Goal: Obtain resource: Download file/media

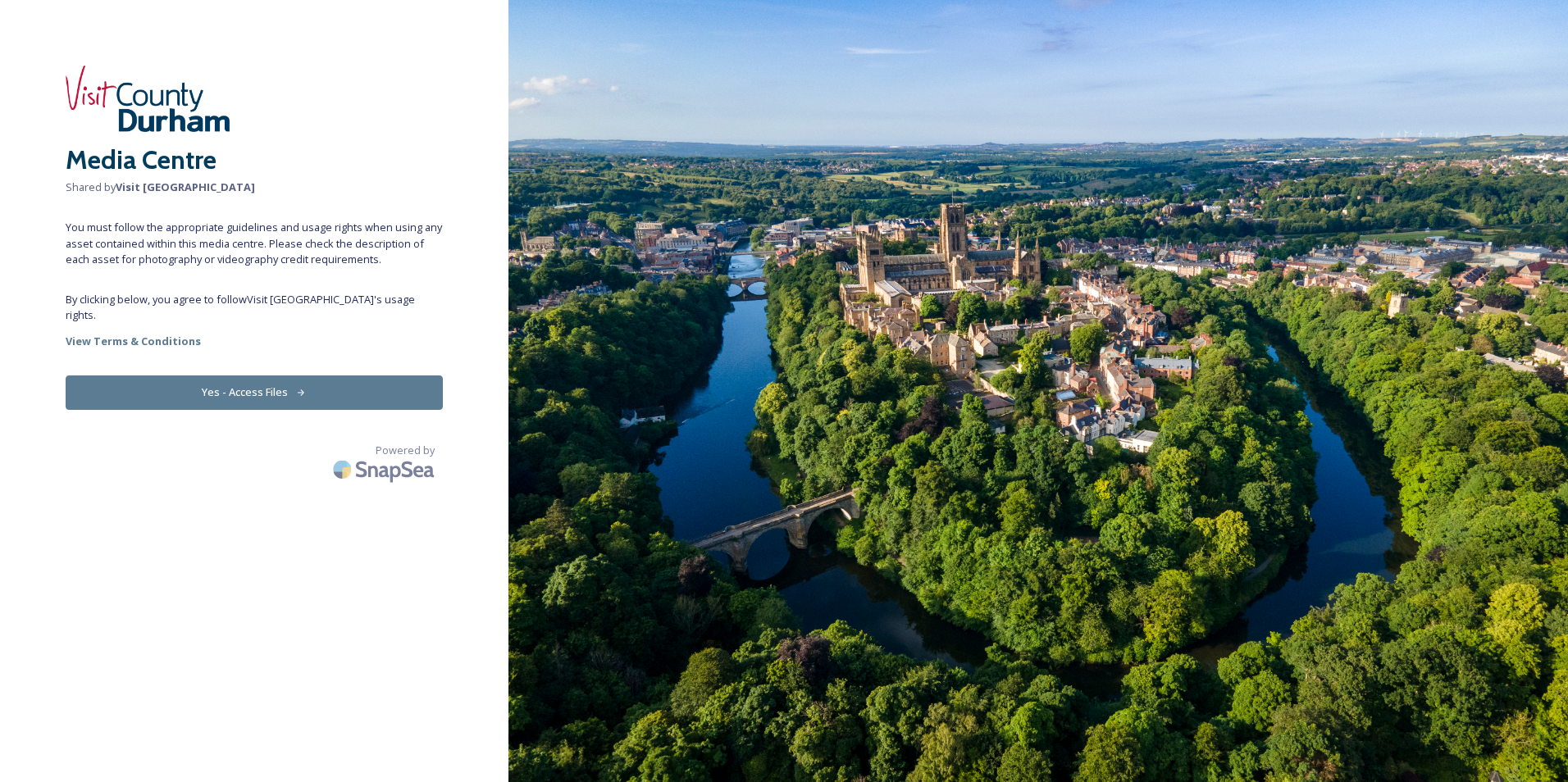
click at [239, 376] on button "Yes - Access Files" at bounding box center [255, 392] width 378 height 33
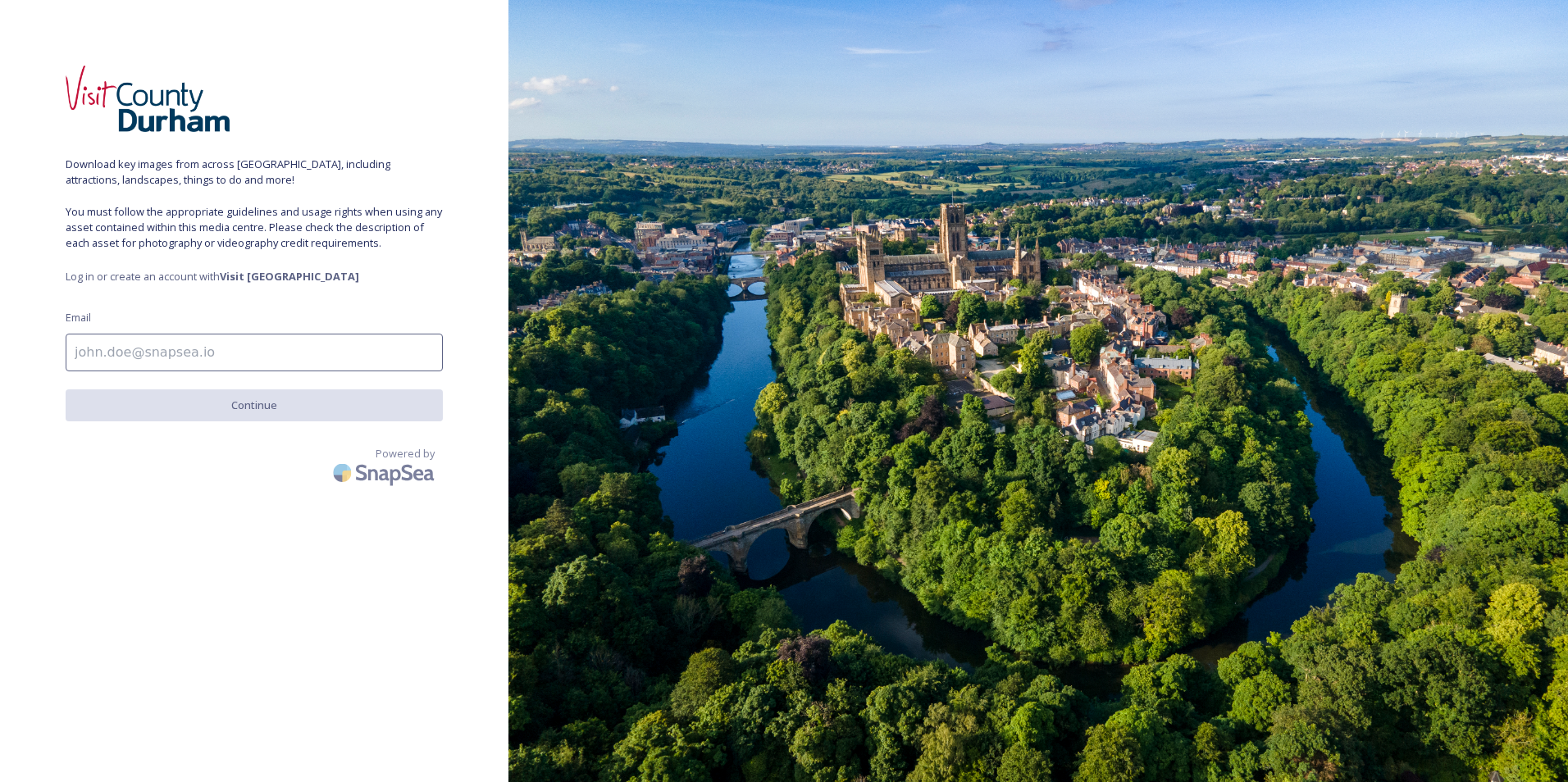
click at [220, 347] on input at bounding box center [255, 352] width 378 height 38
type input "[PERSON_NAME][EMAIL_ADDRESS][DOMAIN_NAME]"
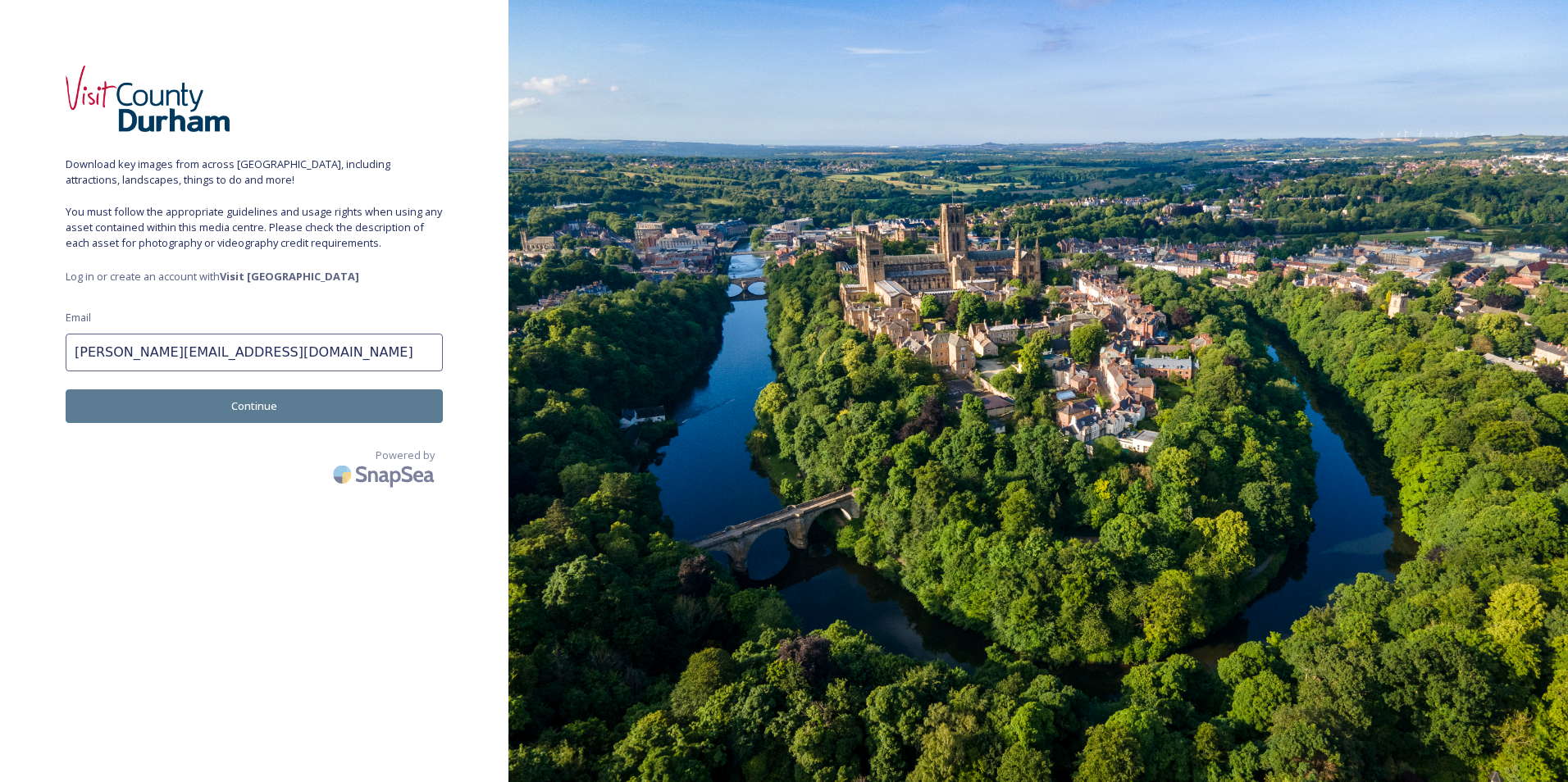
click at [206, 403] on button "Continue" at bounding box center [255, 406] width 378 height 33
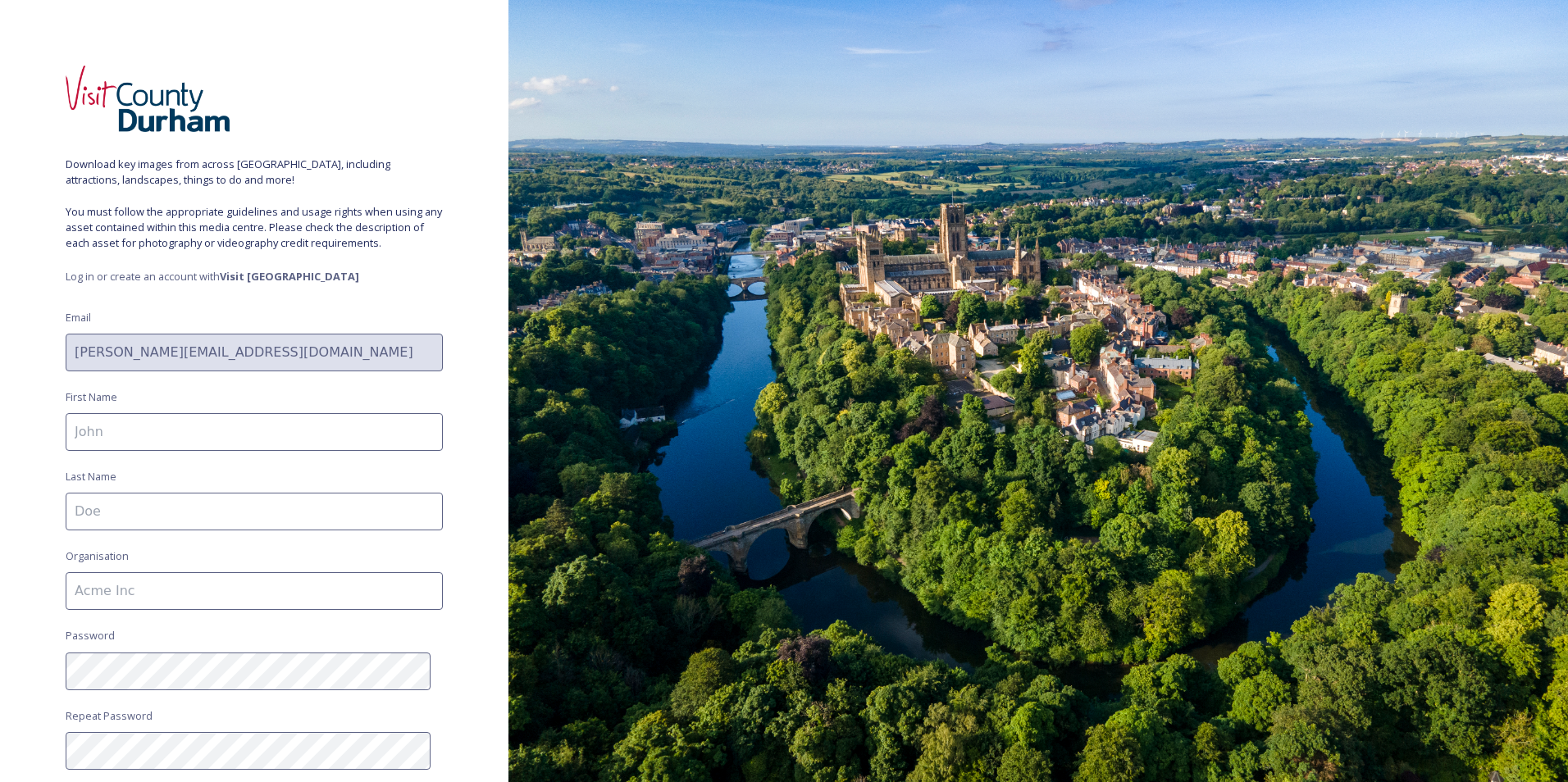
click at [197, 424] on input at bounding box center [255, 432] width 378 height 38
type input "Dr [PERSON_NAME]"
type input "[PERSON_NAME]"
type input "[GEOGRAPHIC_DATA] (World Heritage Site)"
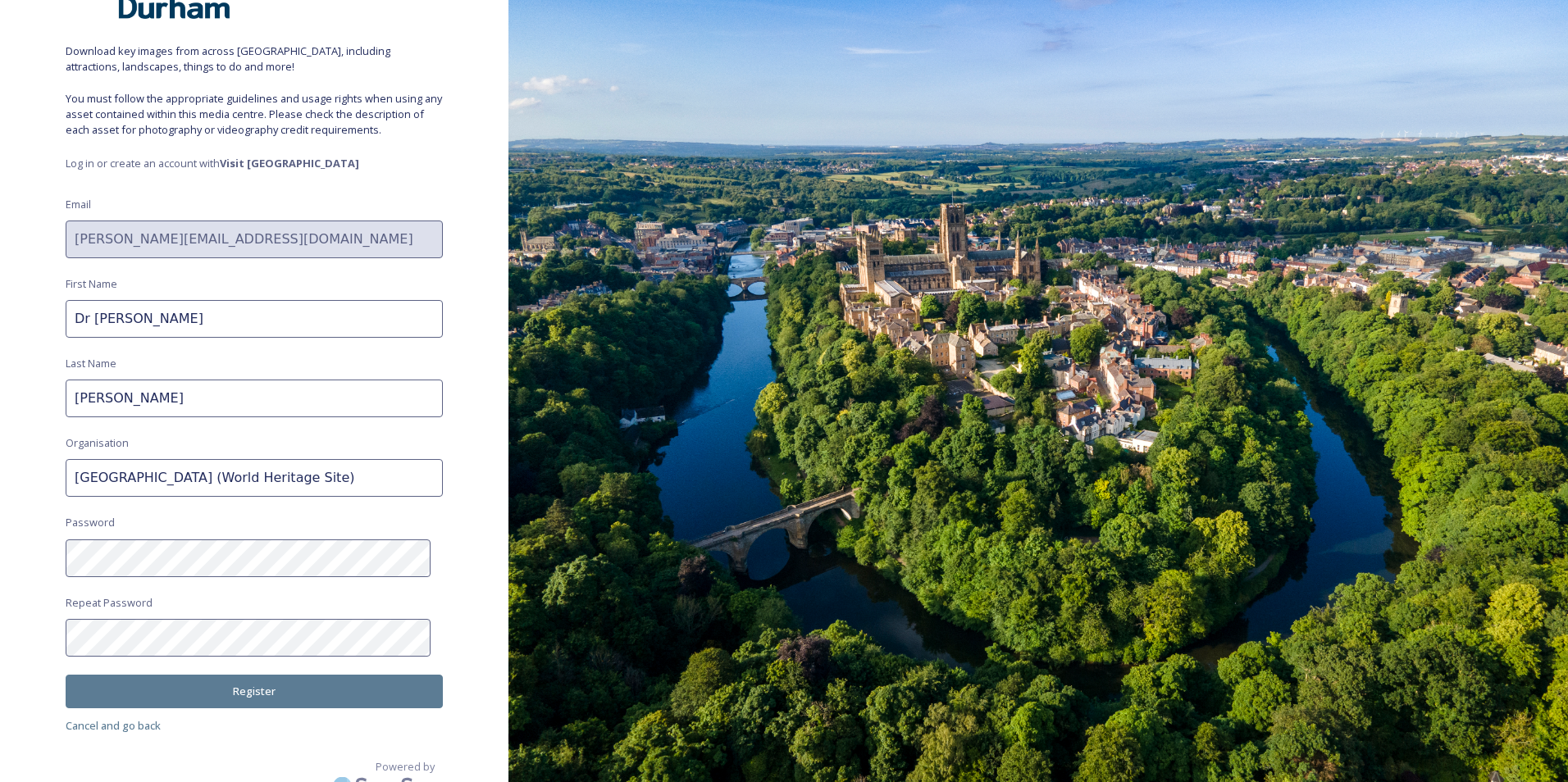
scroll to position [136, 0]
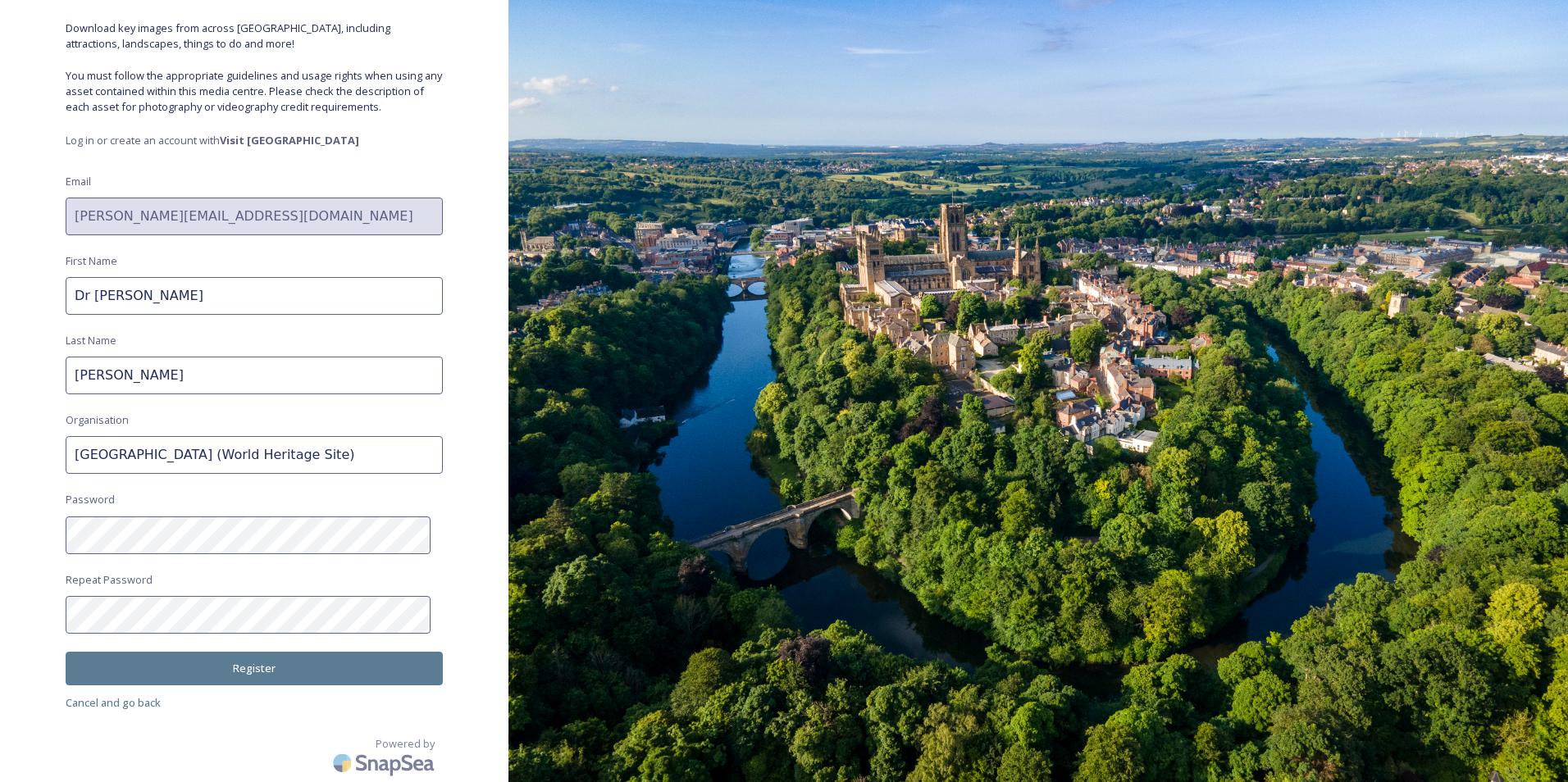
click at [284, 664] on button "Register" at bounding box center [255, 668] width 378 height 33
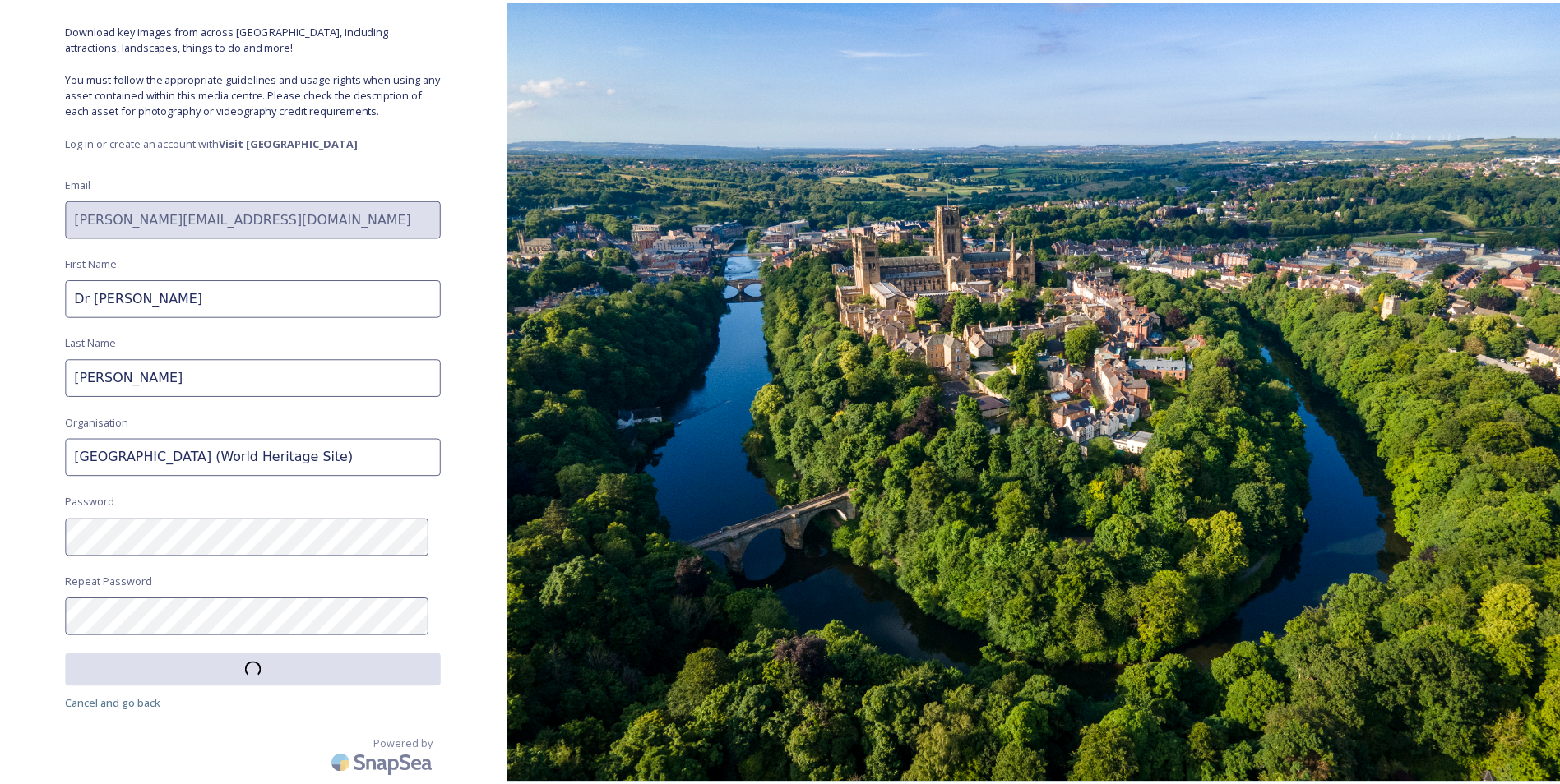
scroll to position [135, 0]
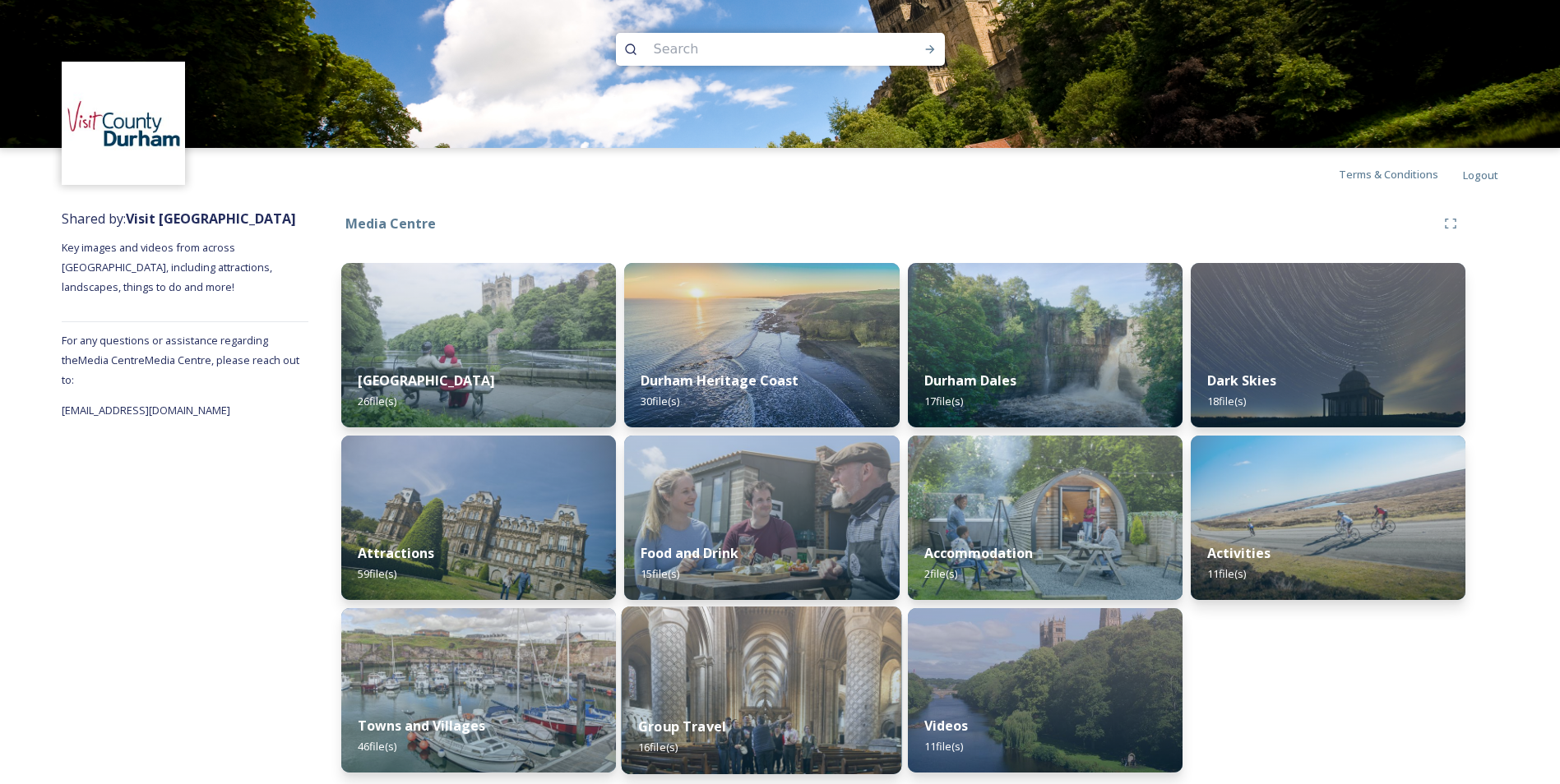
click at [722, 692] on img at bounding box center [762, 690] width 280 height 168
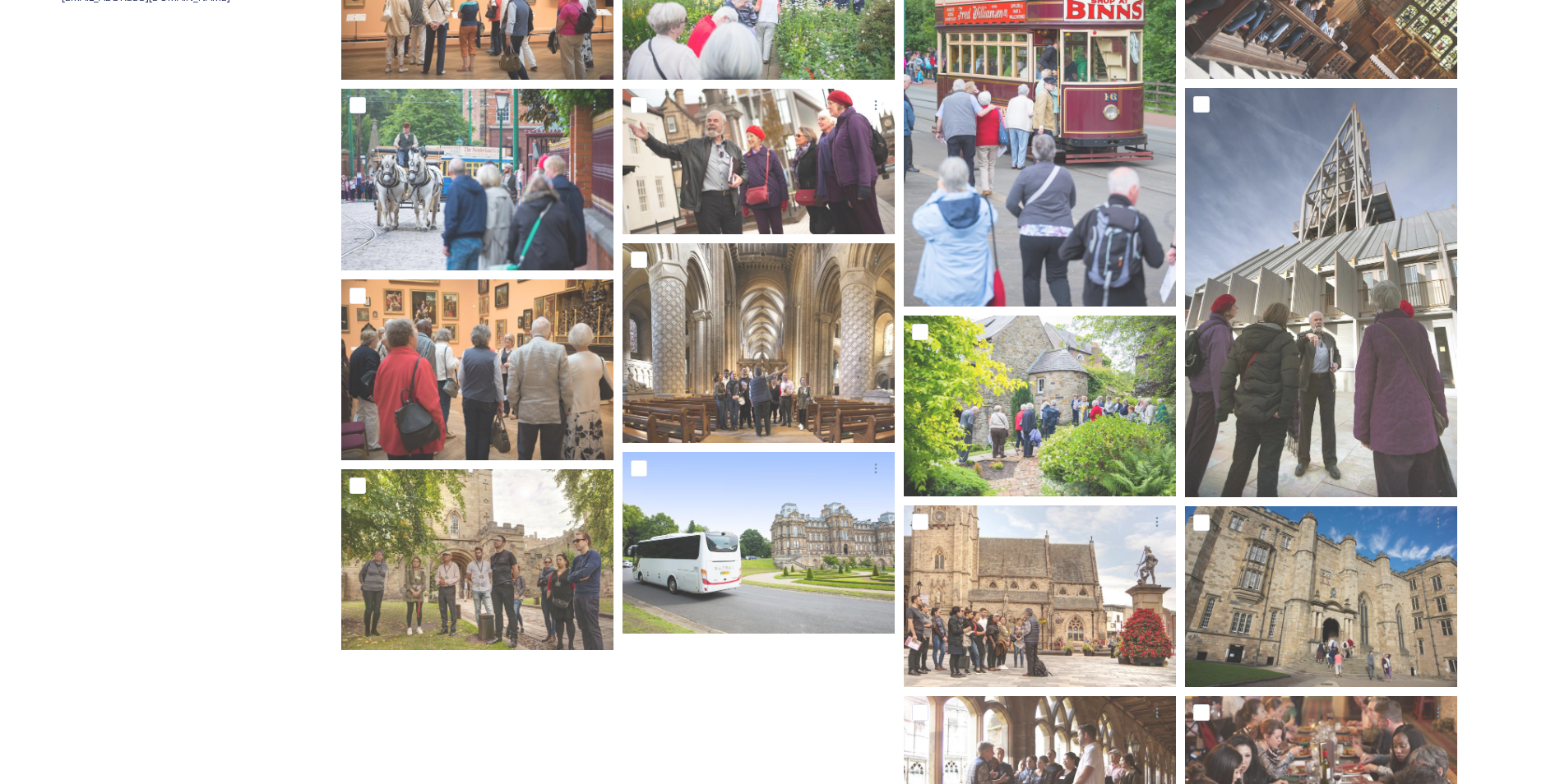
scroll to position [423, 0]
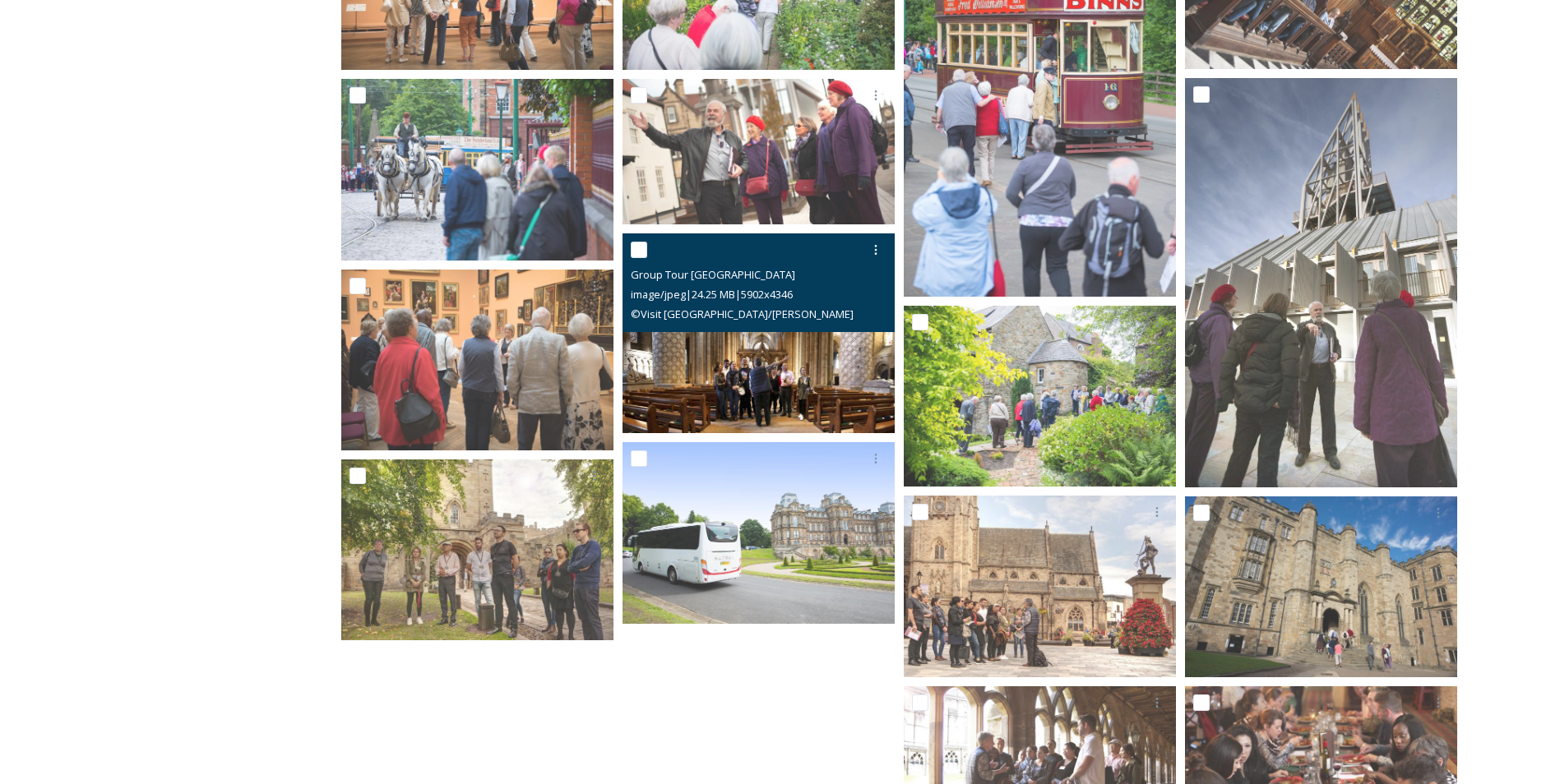
click at [670, 379] on img at bounding box center [758, 333] width 272 height 201
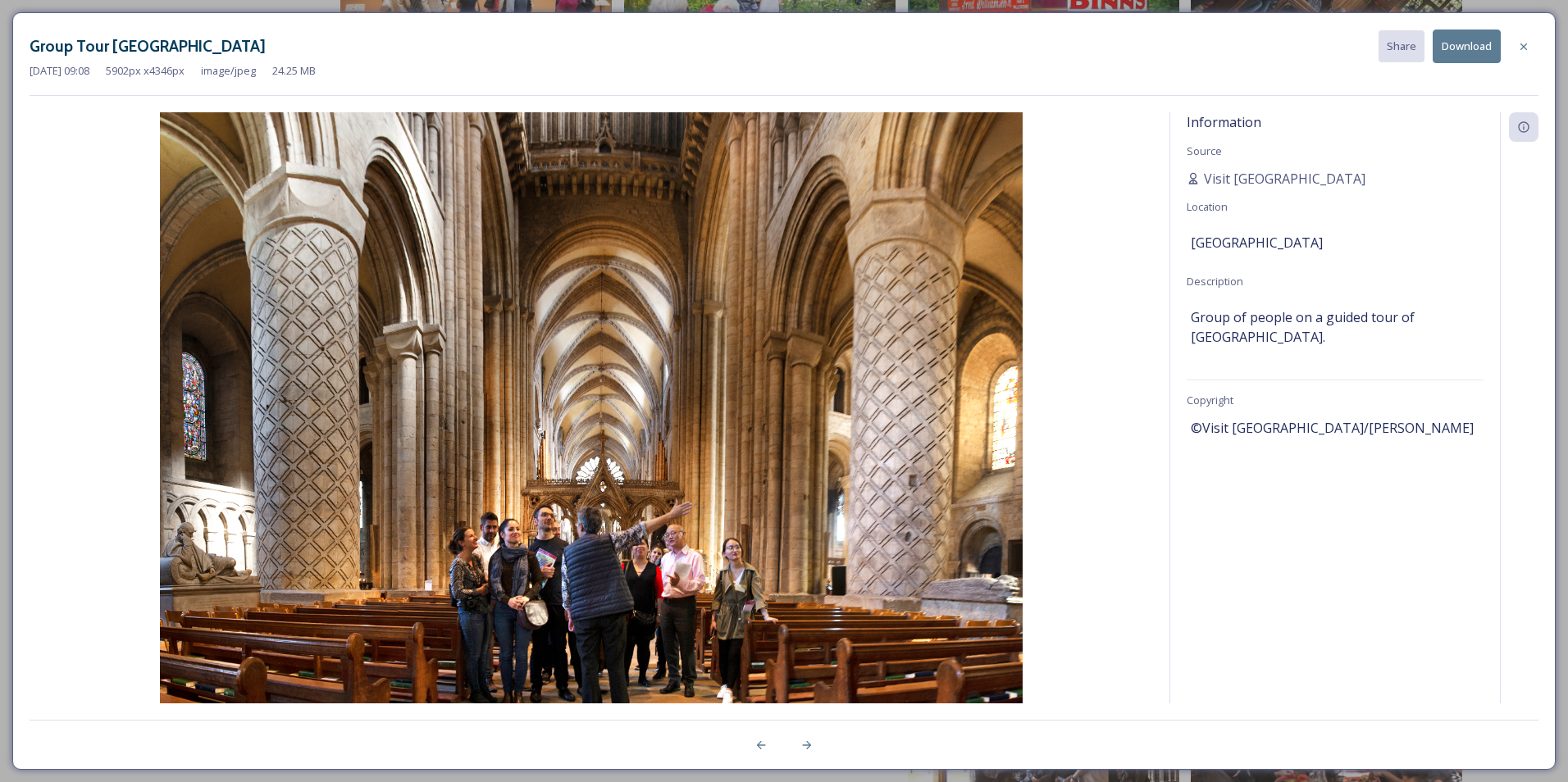
click at [1457, 50] on button "Download" at bounding box center [1467, 47] width 68 height 33
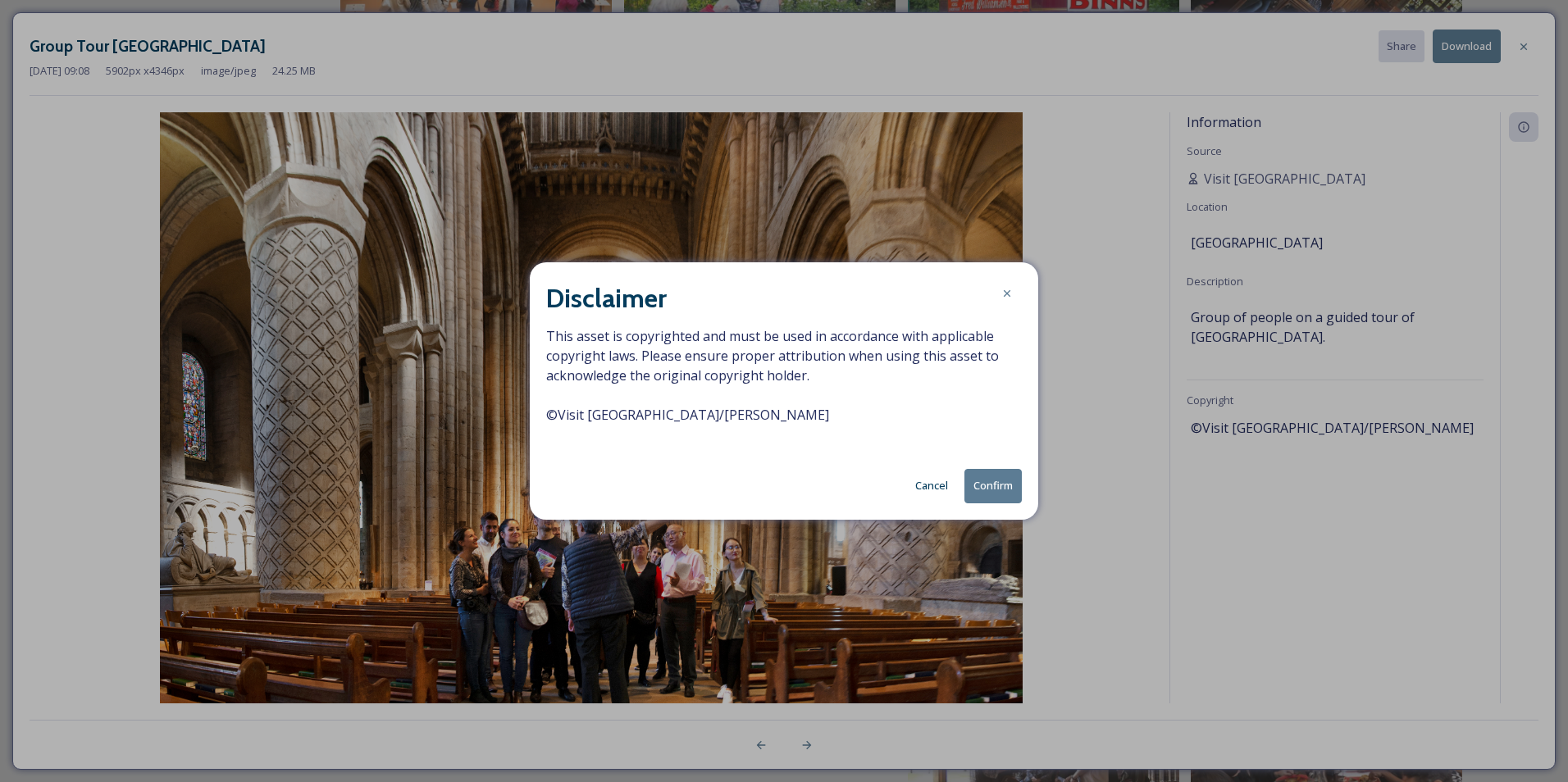
click at [983, 486] on button "Confirm" at bounding box center [992, 485] width 57 height 33
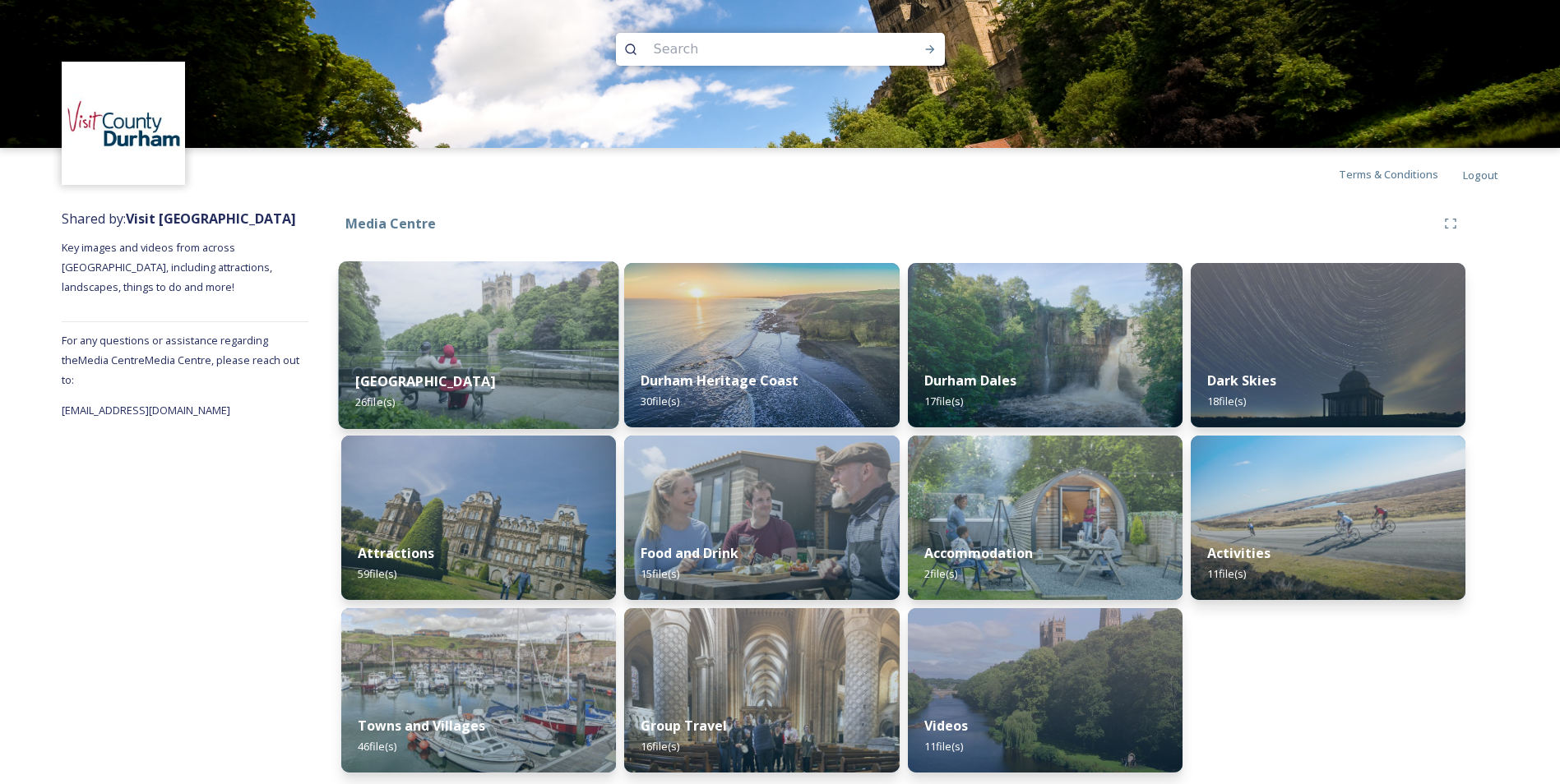
click at [504, 386] on div "Durham City 26 file(s)" at bounding box center [479, 392] width 280 height 75
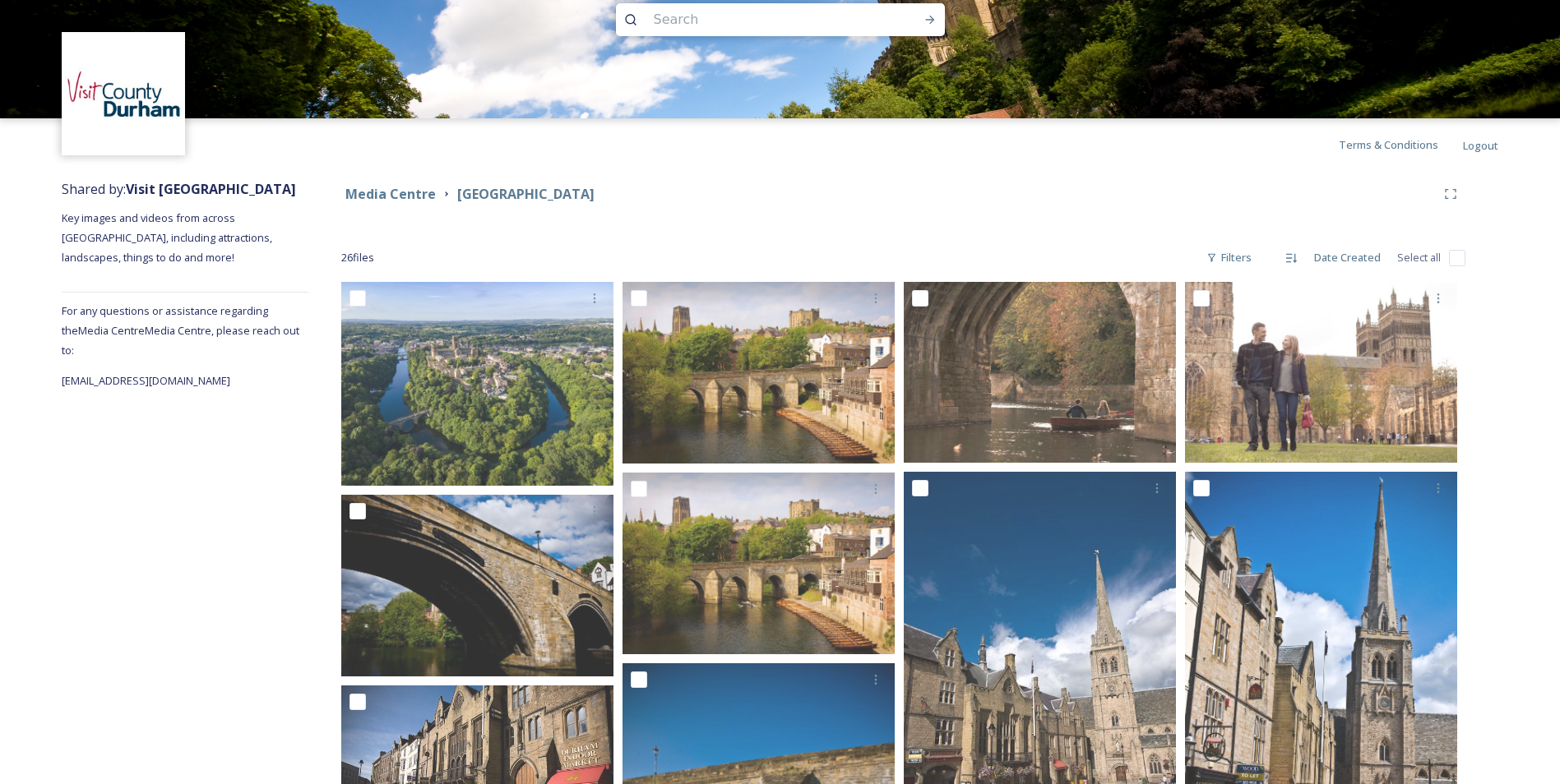
scroll to position [25, 0]
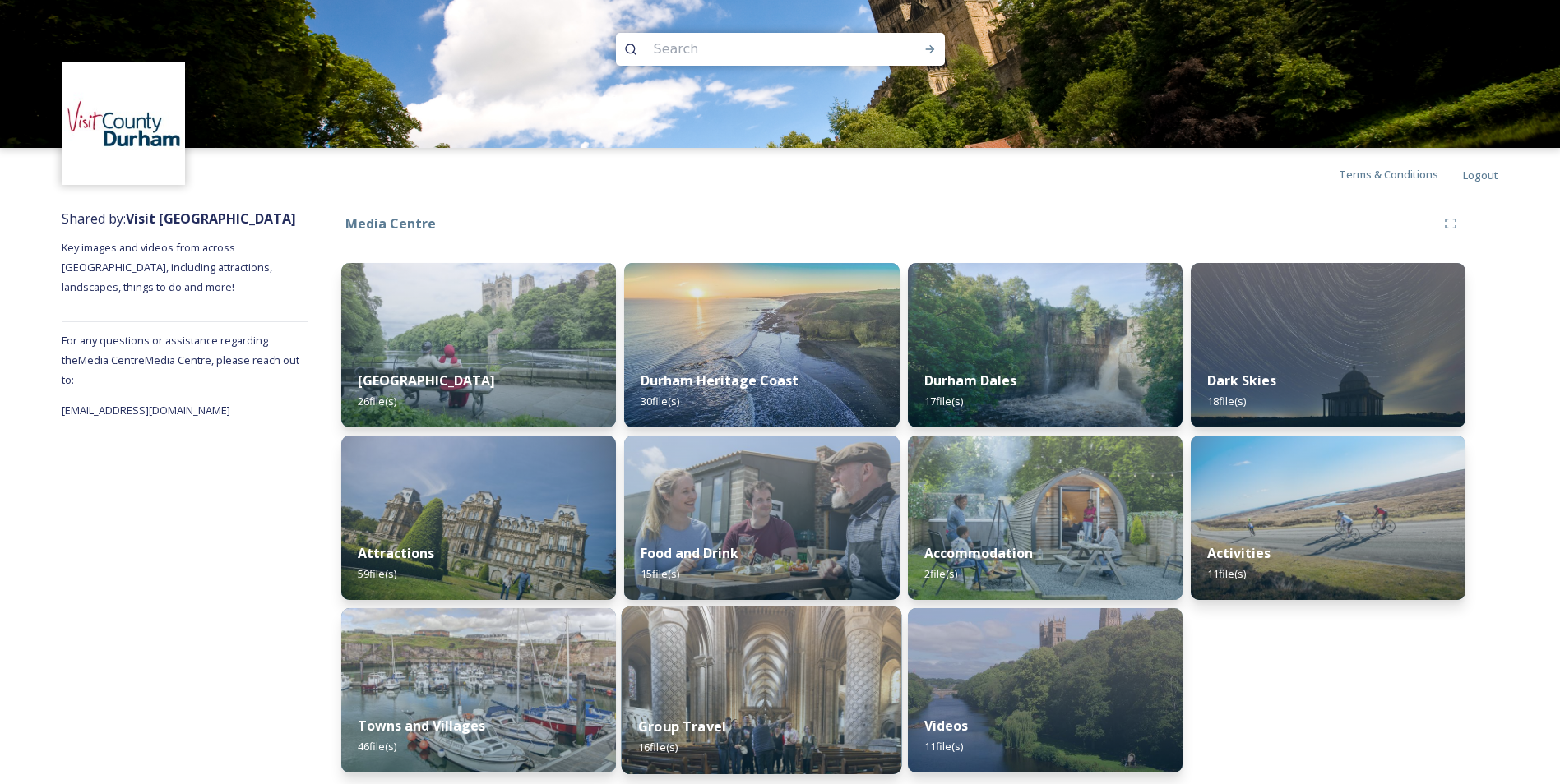
click at [746, 701] on div "Group Travel 16 file(s)" at bounding box center [762, 736] width 280 height 75
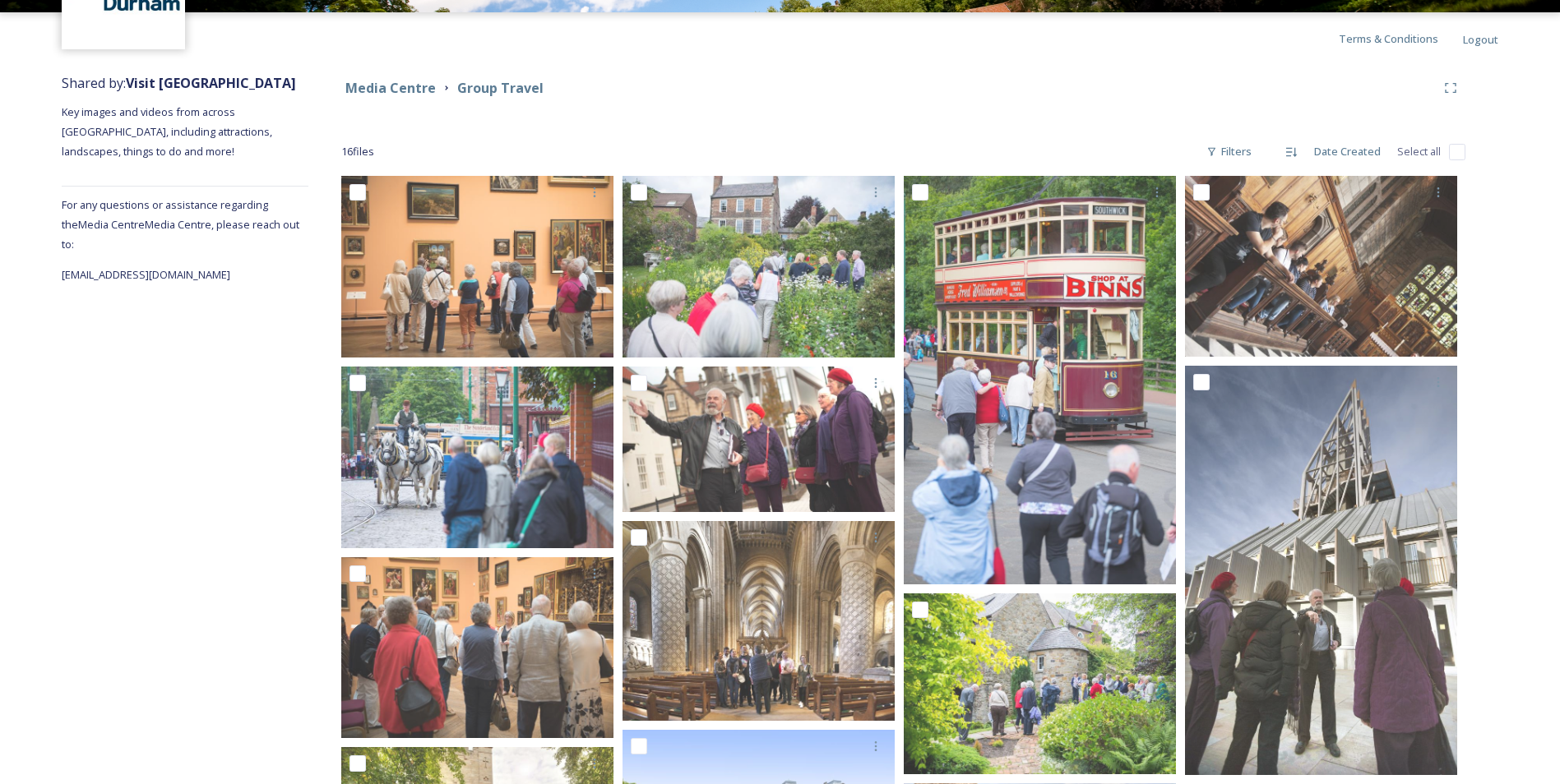
scroll to position [133, 0]
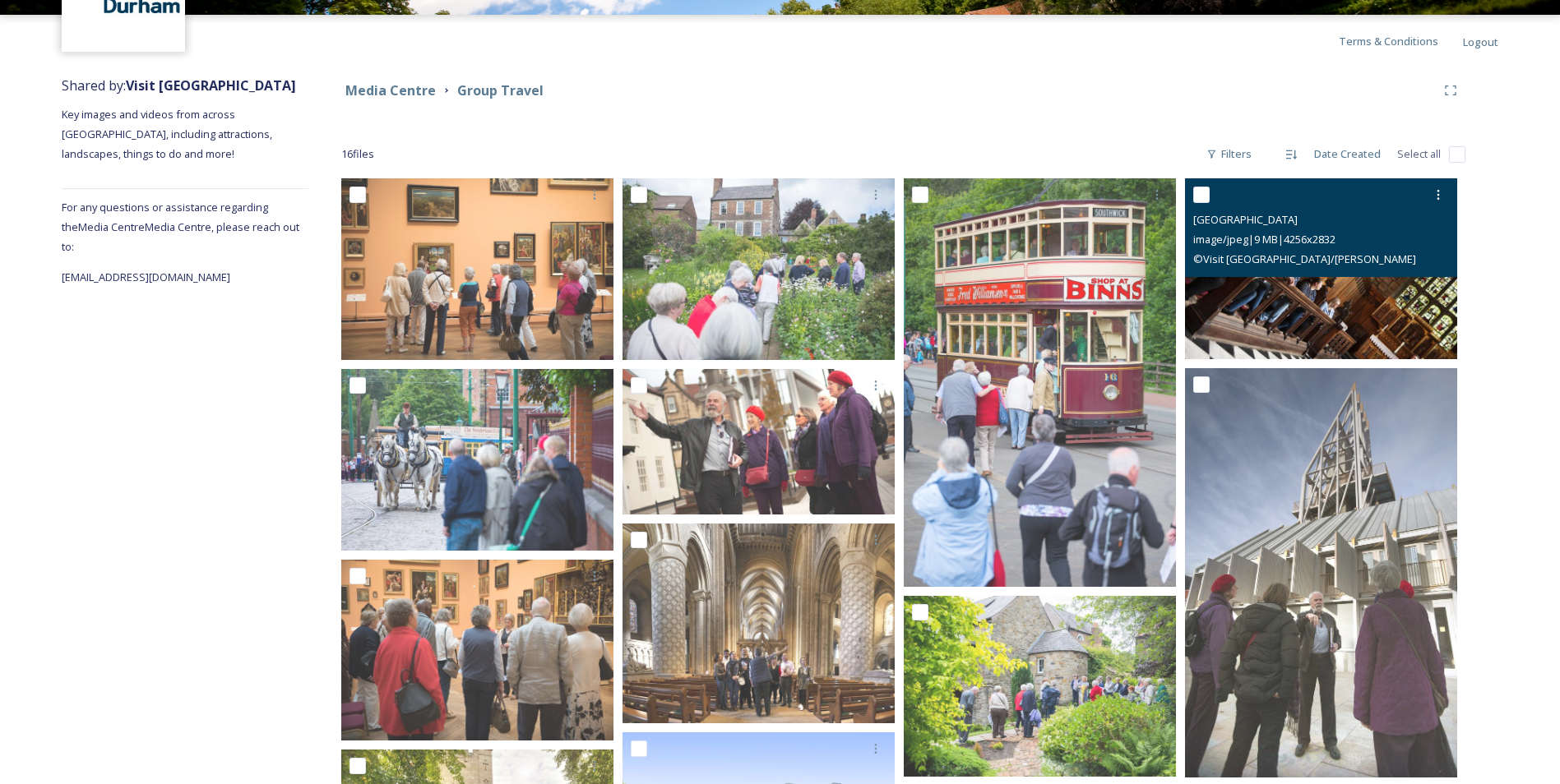
click at [1367, 286] on img at bounding box center [1321, 268] width 272 height 180
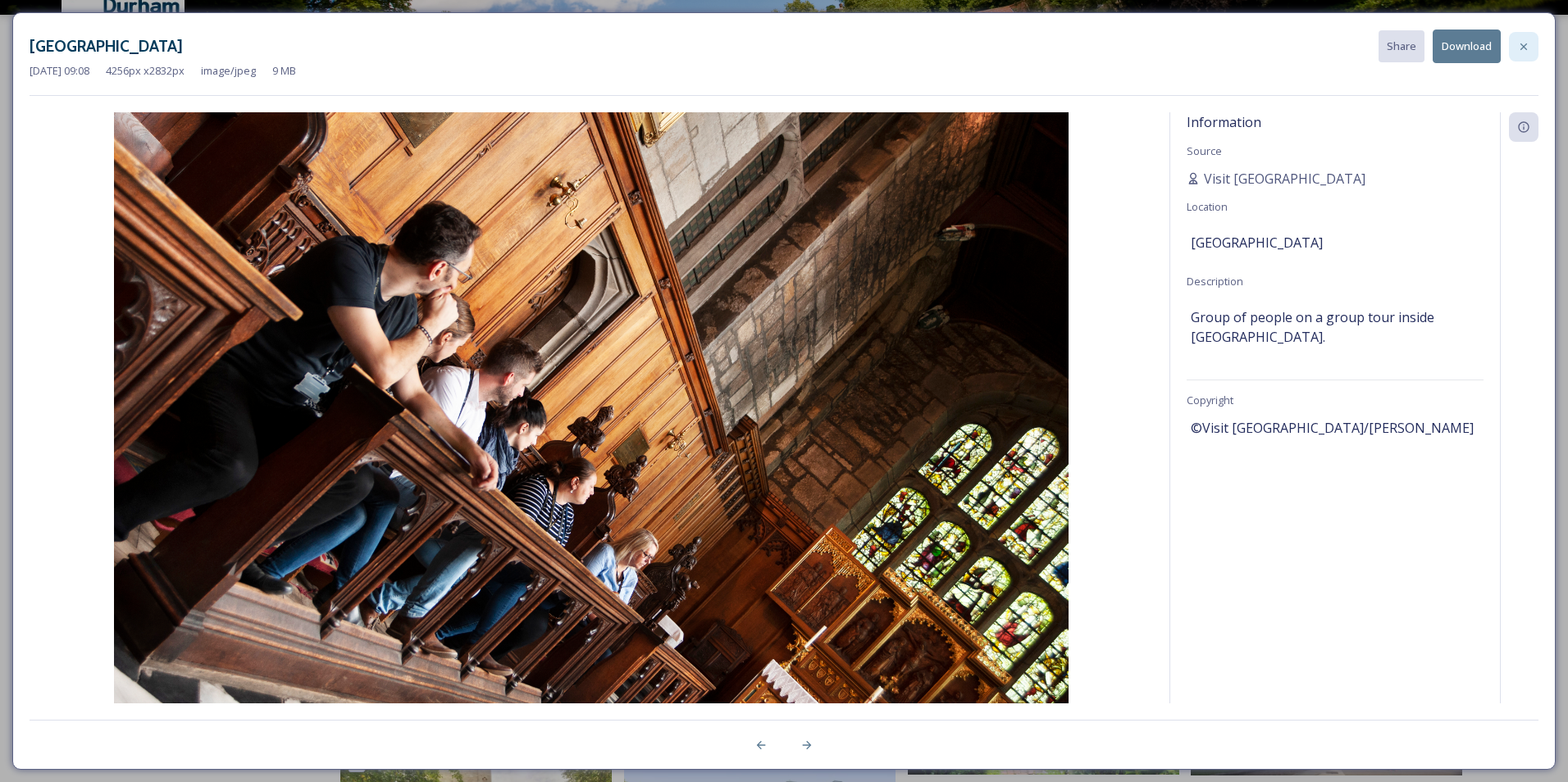
click at [1523, 44] on icon at bounding box center [1523, 47] width 13 height 13
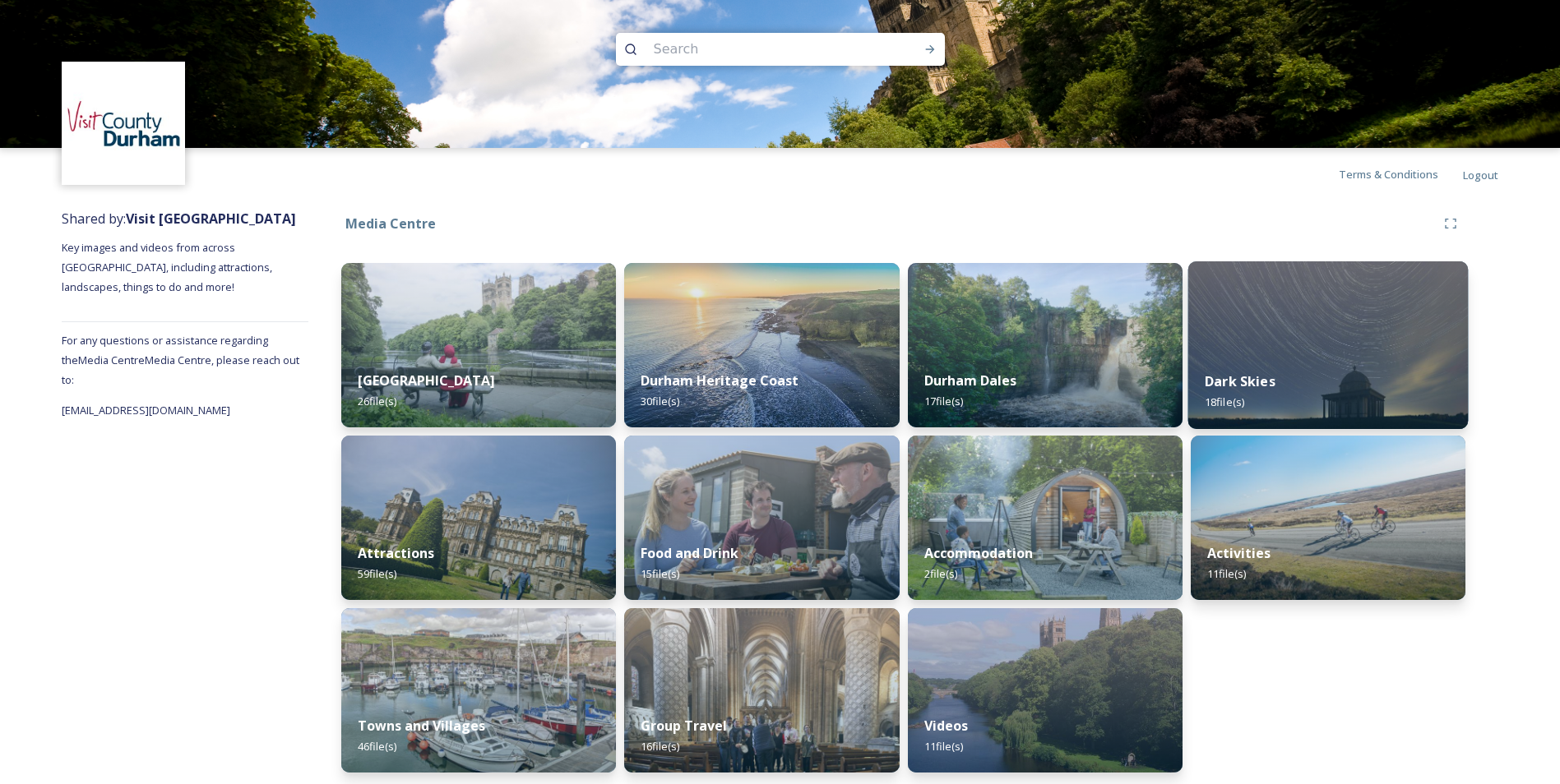
click at [1362, 381] on div "Dark Skies 18 file(s)" at bounding box center [1328, 392] width 280 height 75
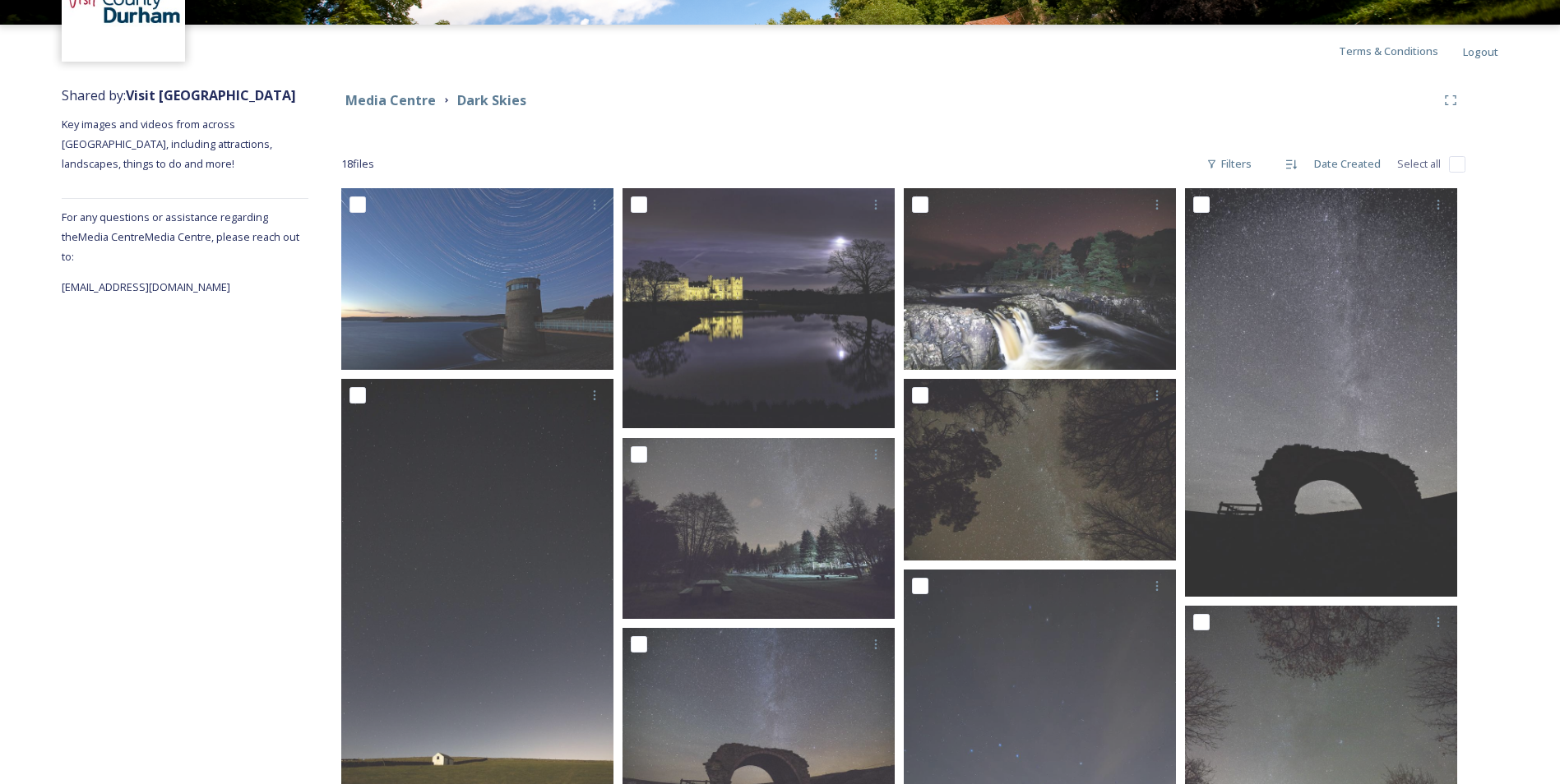
scroll to position [93, 0]
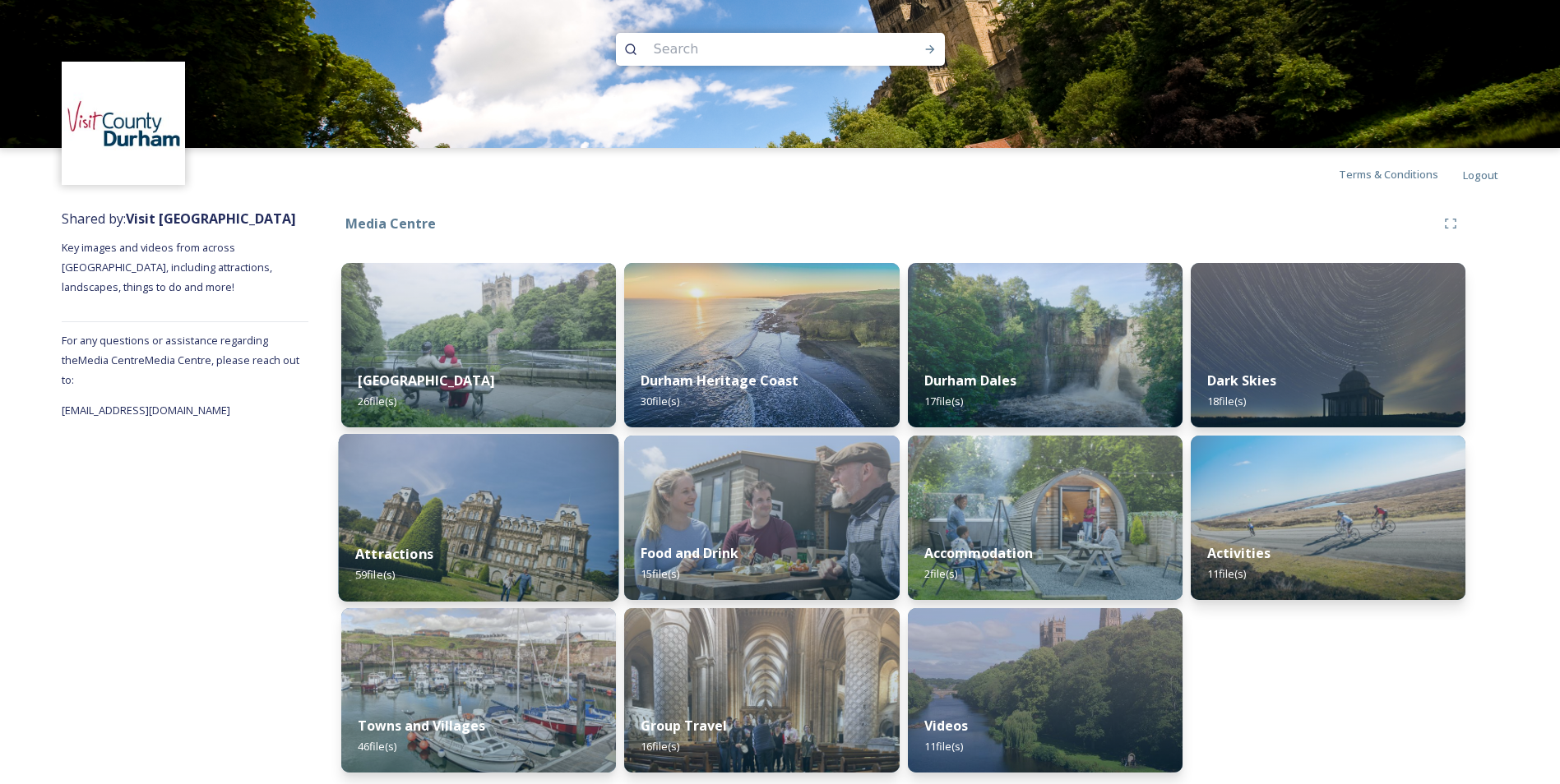
click at [510, 514] on img at bounding box center [479, 517] width 280 height 168
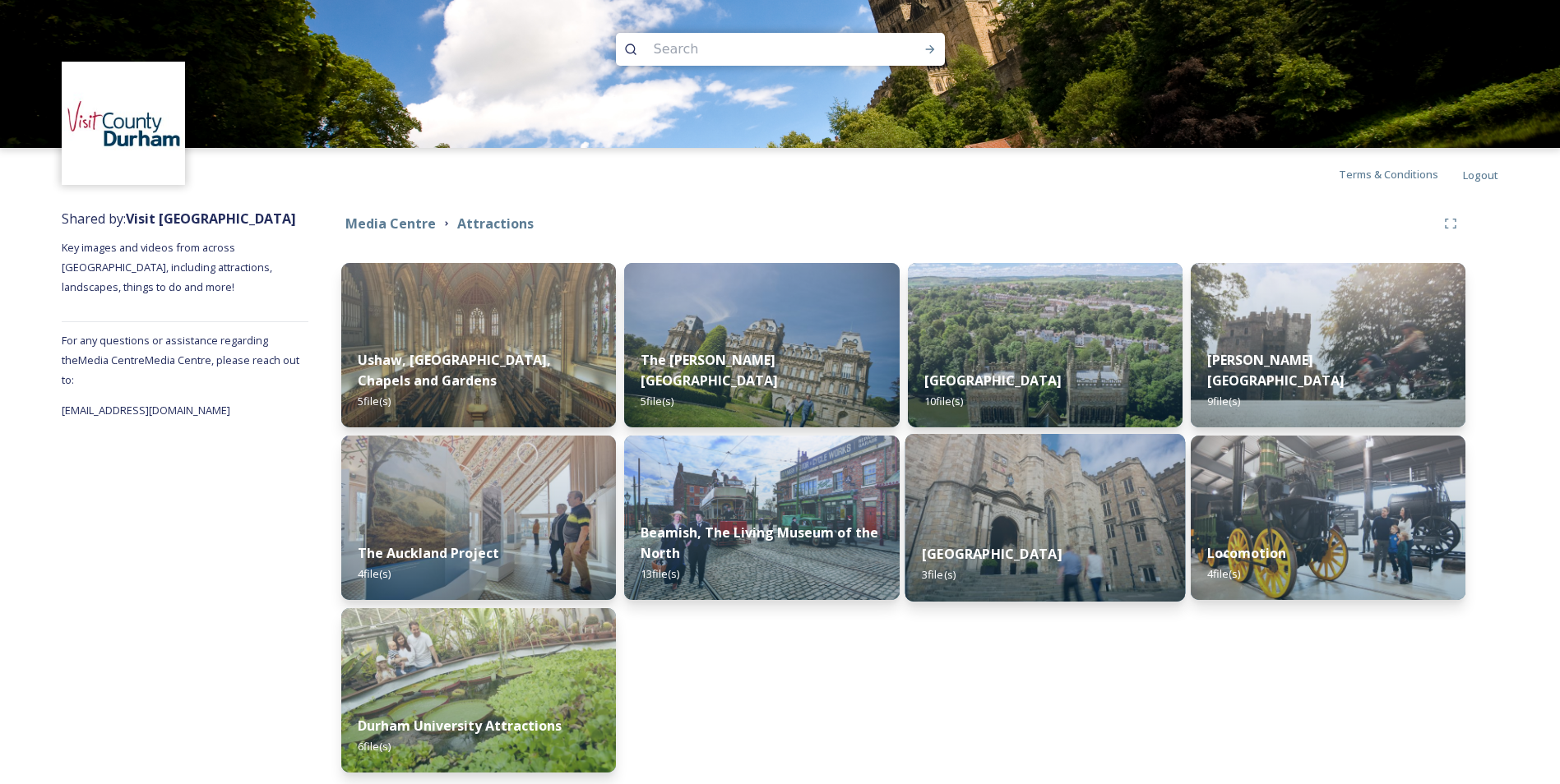
click at [1107, 530] on div "Durham Castle 3 file(s)" at bounding box center [1044, 564] width 280 height 75
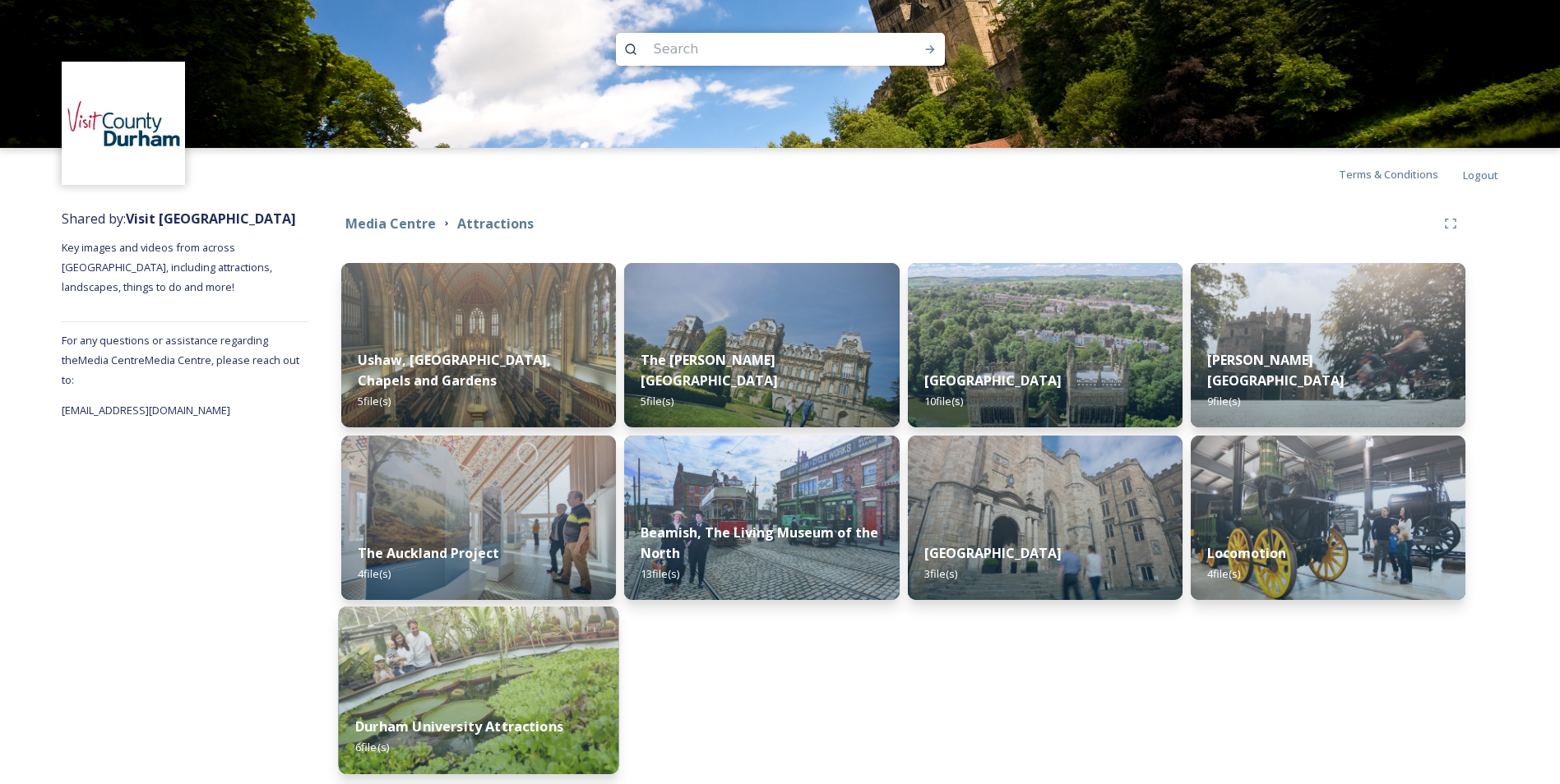
click at [454, 716] on div "Durham University Attractions 6 file(s)" at bounding box center [479, 736] width 280 height 75
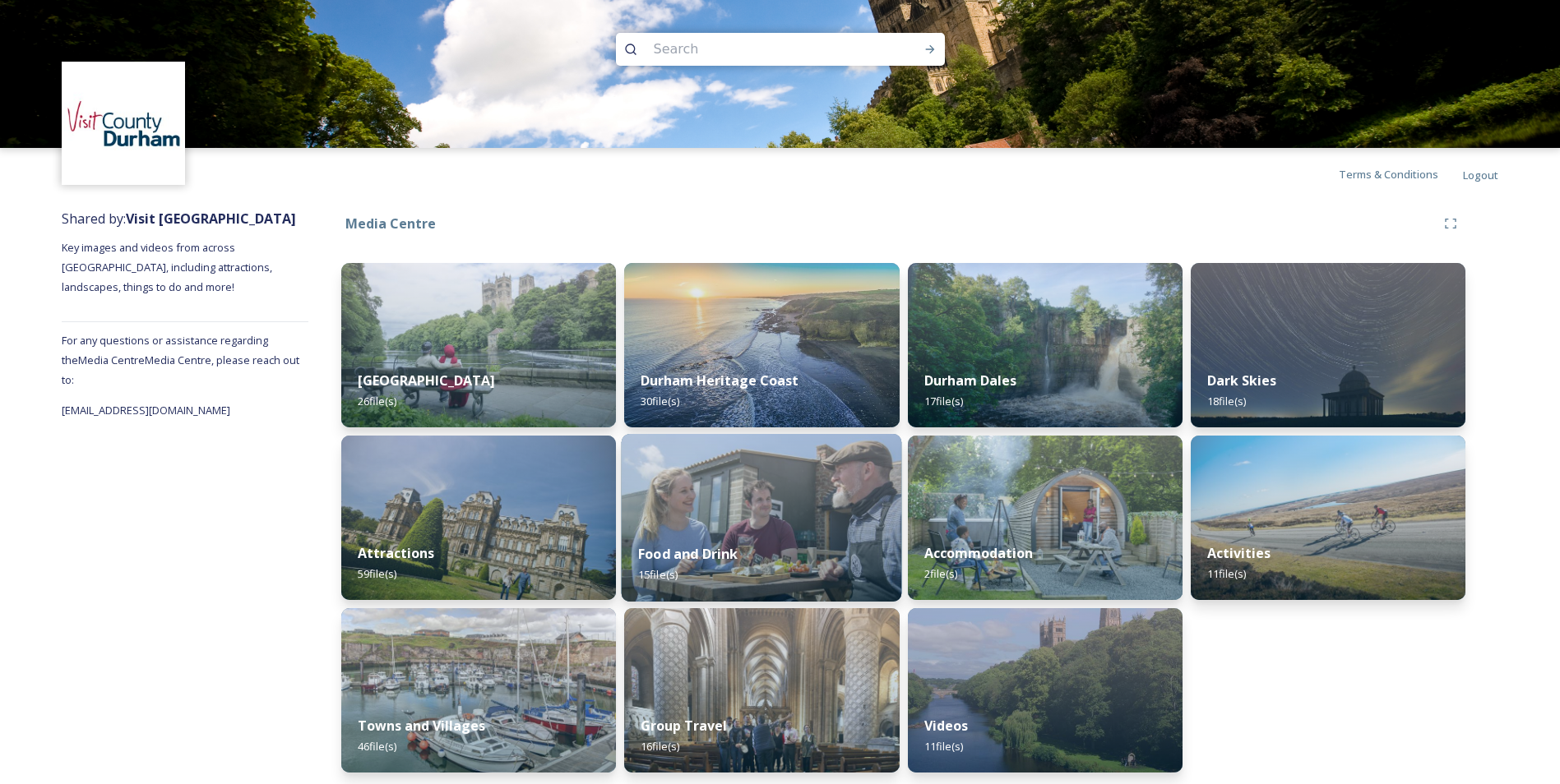
click at [704, 527] on img at bounding box center [762, 517] width 280 height 168
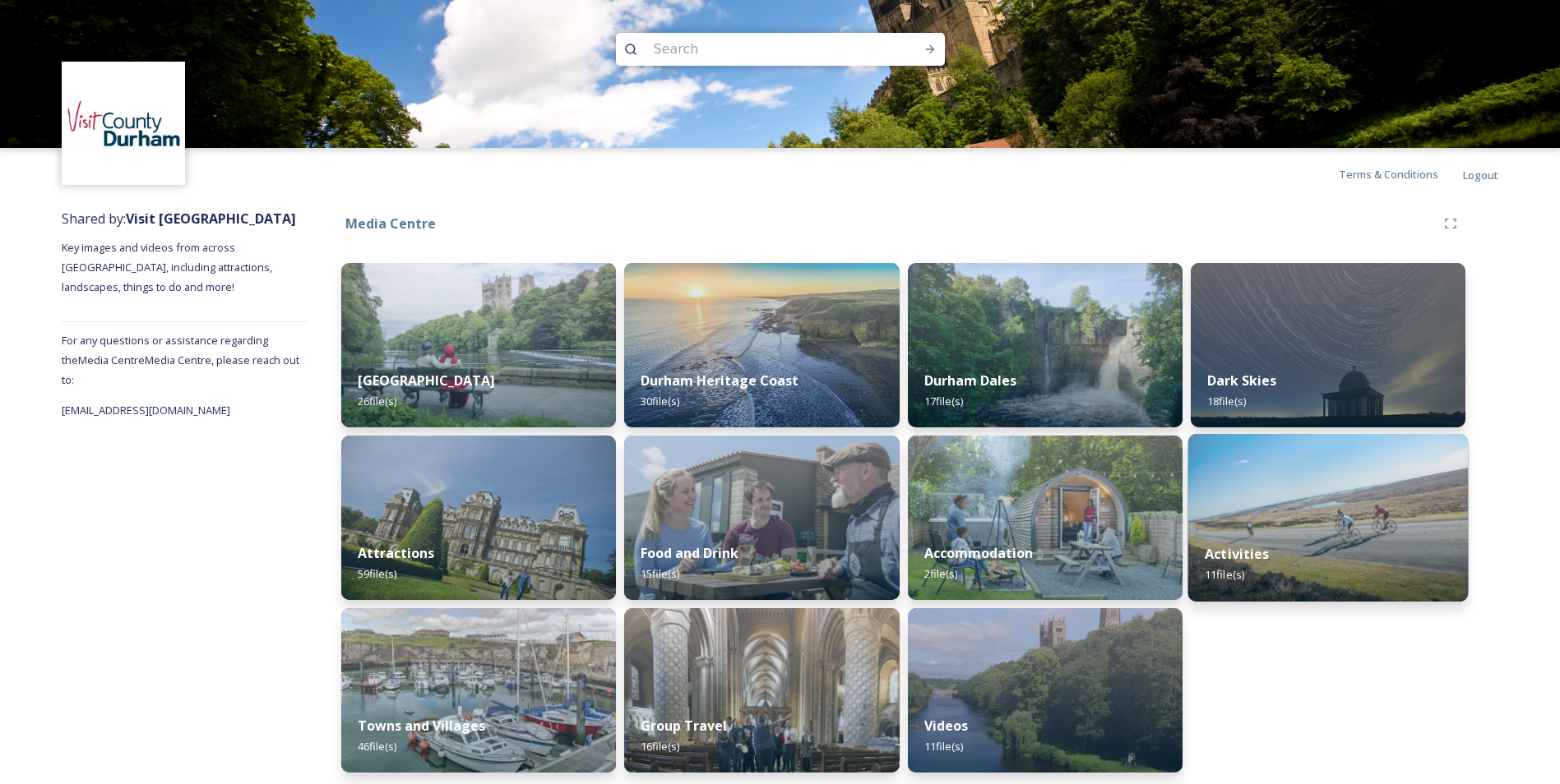
click at [1228, 536] on div "Activities 11 file(s)" at bounding box center [1328, 564] width 280 height 75
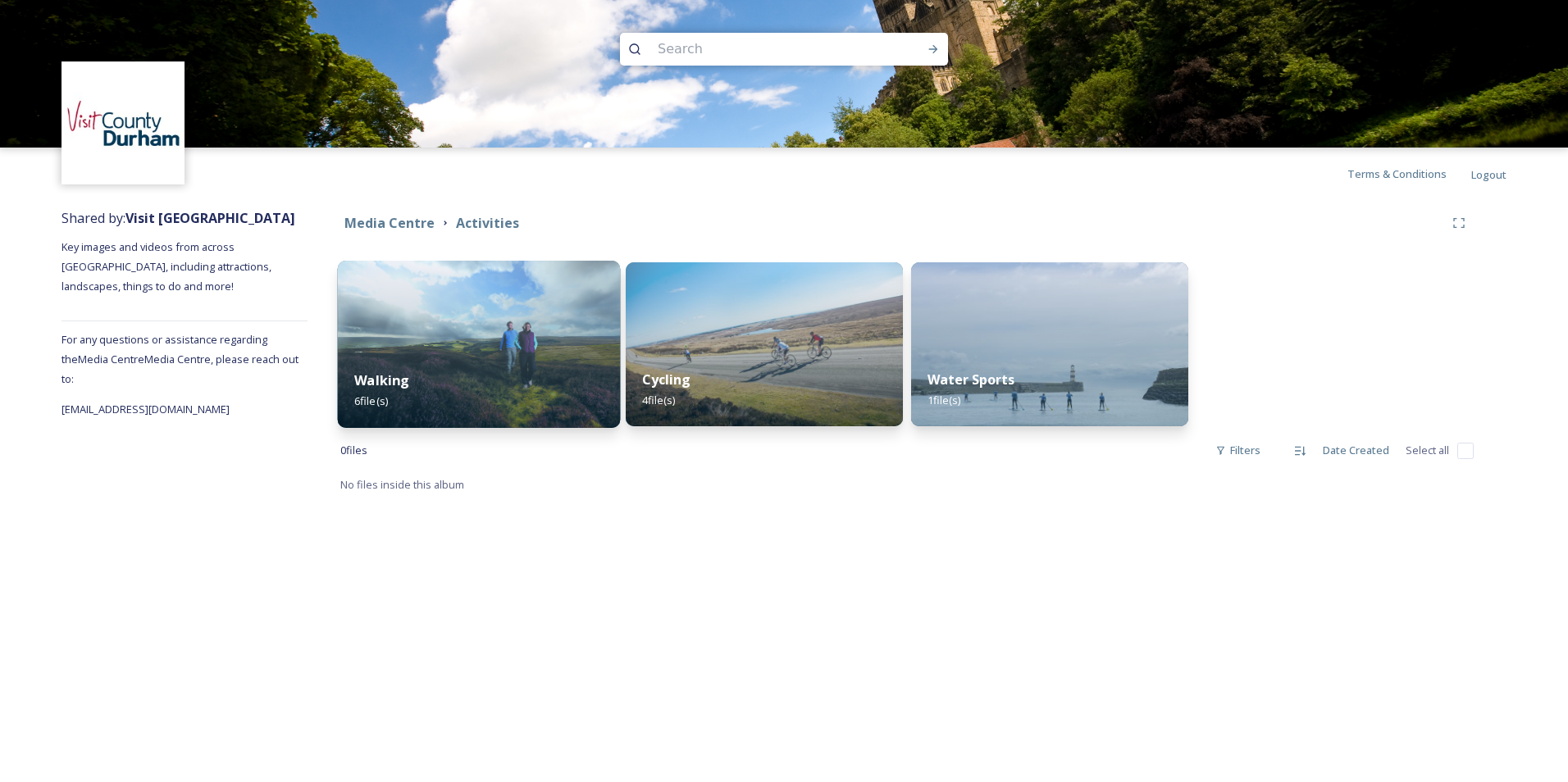
click at [478, 350] on img at bounding box center [479, 344] width 283 height 168
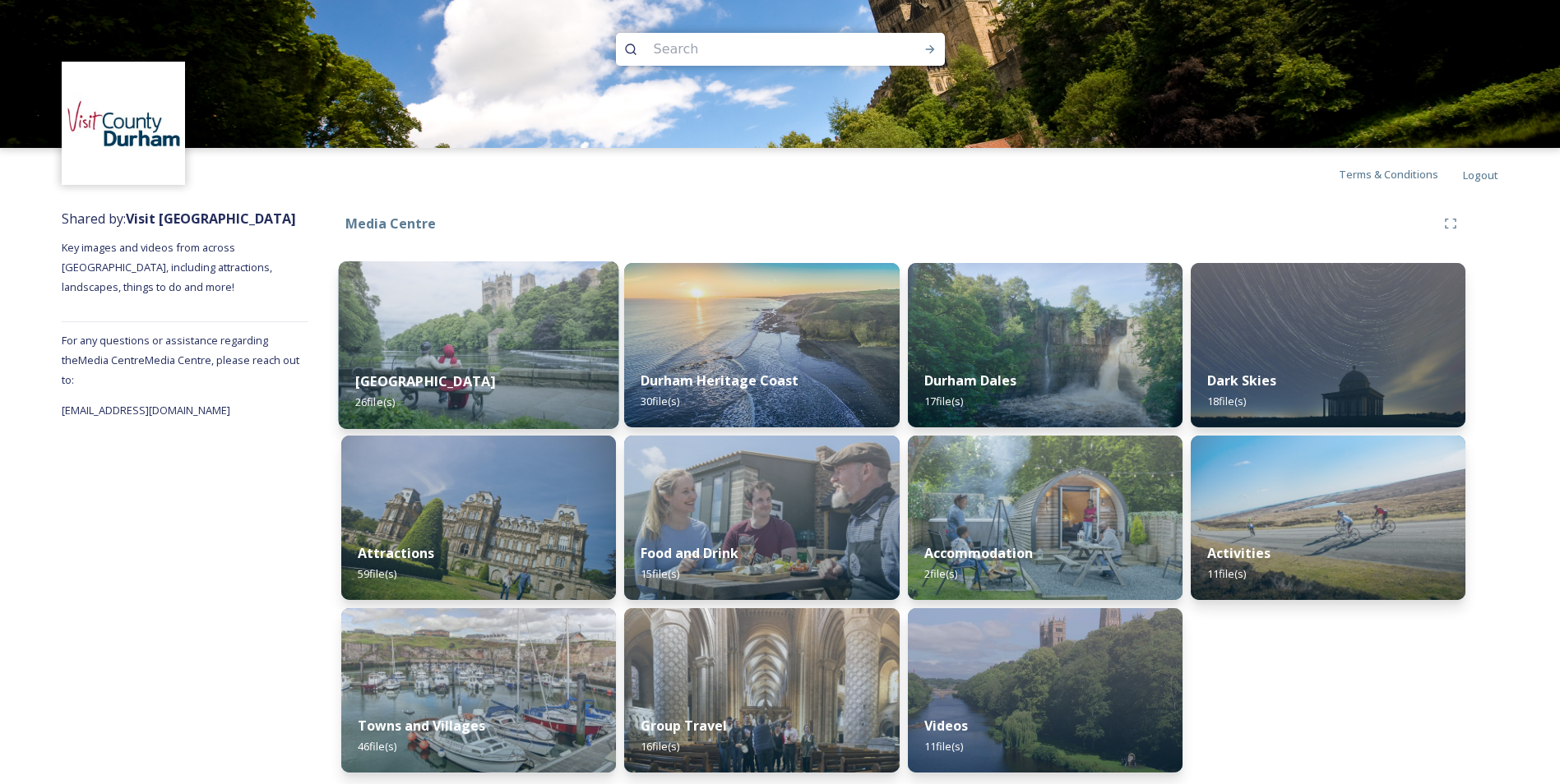
click at [475, 417] on div "Durham City 26 file(s)" at bounding box center [479, 392] width 280 height 75
